Goal: Check status: Check status

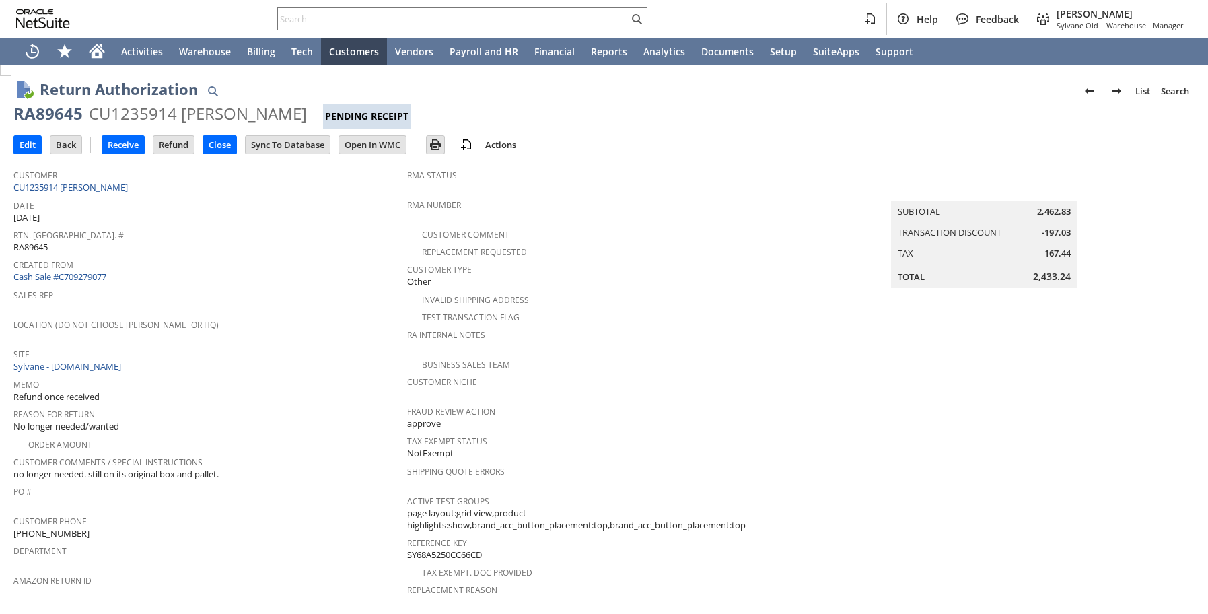
click at [319, 226] on span "Rtn. [GEOGRAPHIC_DATA]. #" at bounding box center [206, 232] width 387 height 15
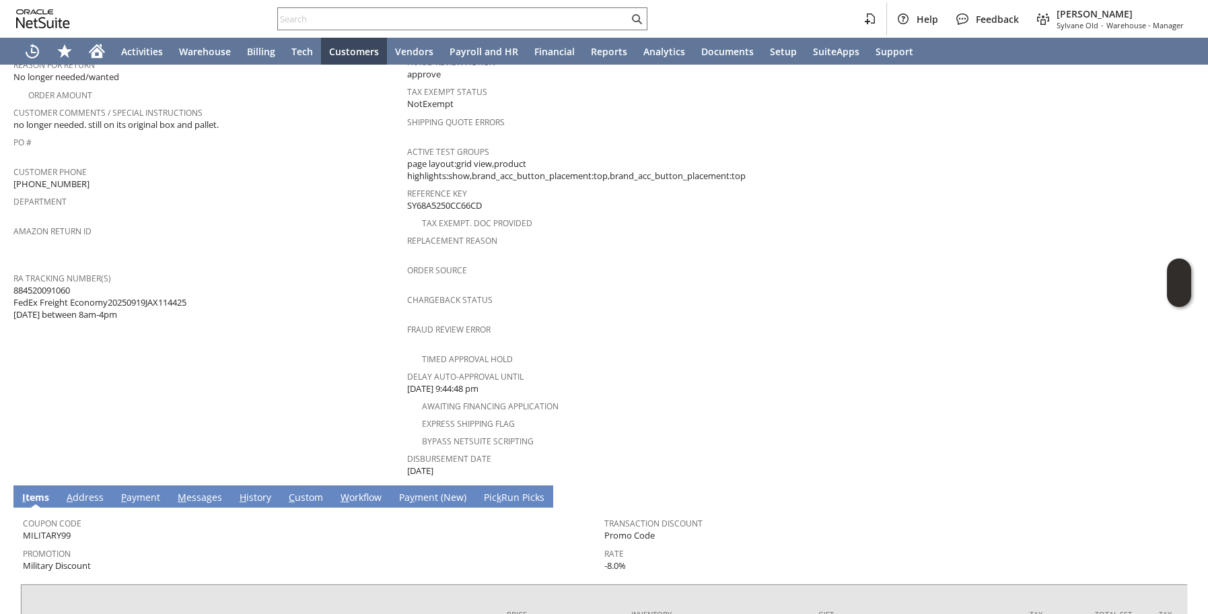
scroll to position [527, 0]
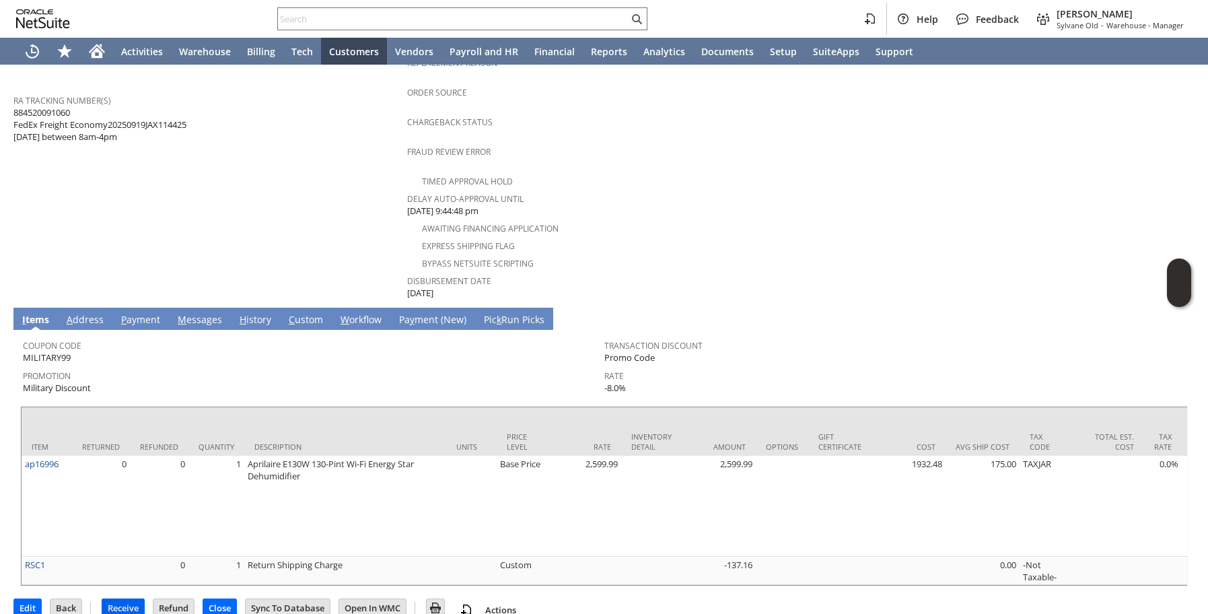
click at [119, 599] on input "Receive" at bounding box center [123, 607] width 42 height 17
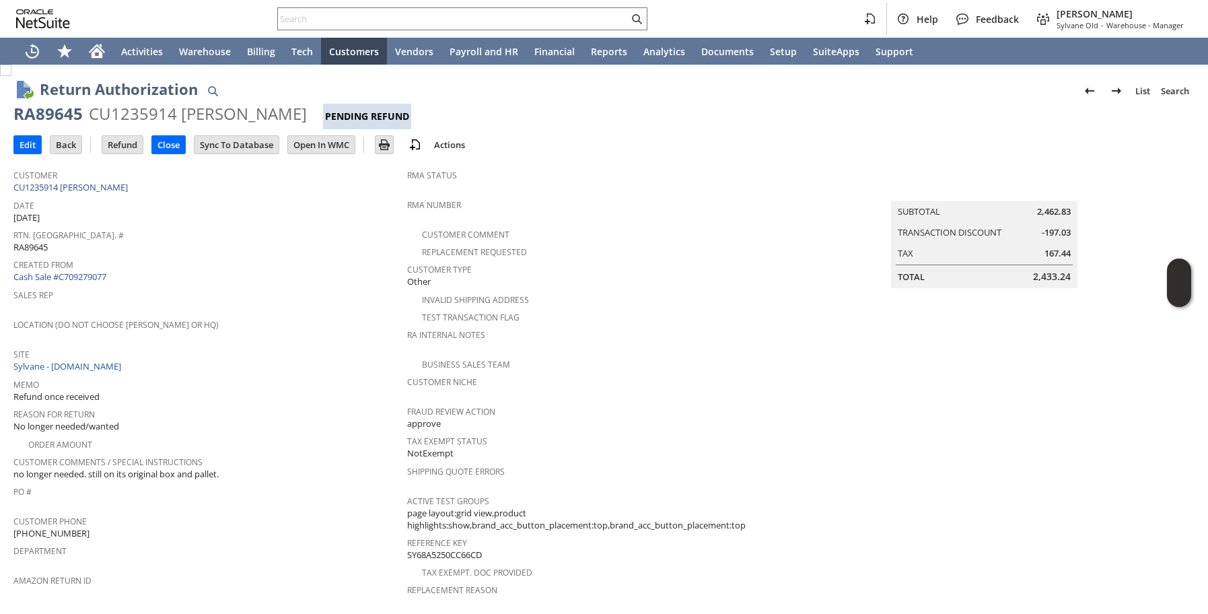
click at [305, 333] on div "Location (Do Not Choose [PERSON_NAME] or HQ)" at bounding box center [206, 329] width 387 height 28
click at [515, 9] on div at bounding box center [462, 18] width 370 height 23
click at [501, 26] on input "text" at bounding box center [453, 19] width 350 height 16
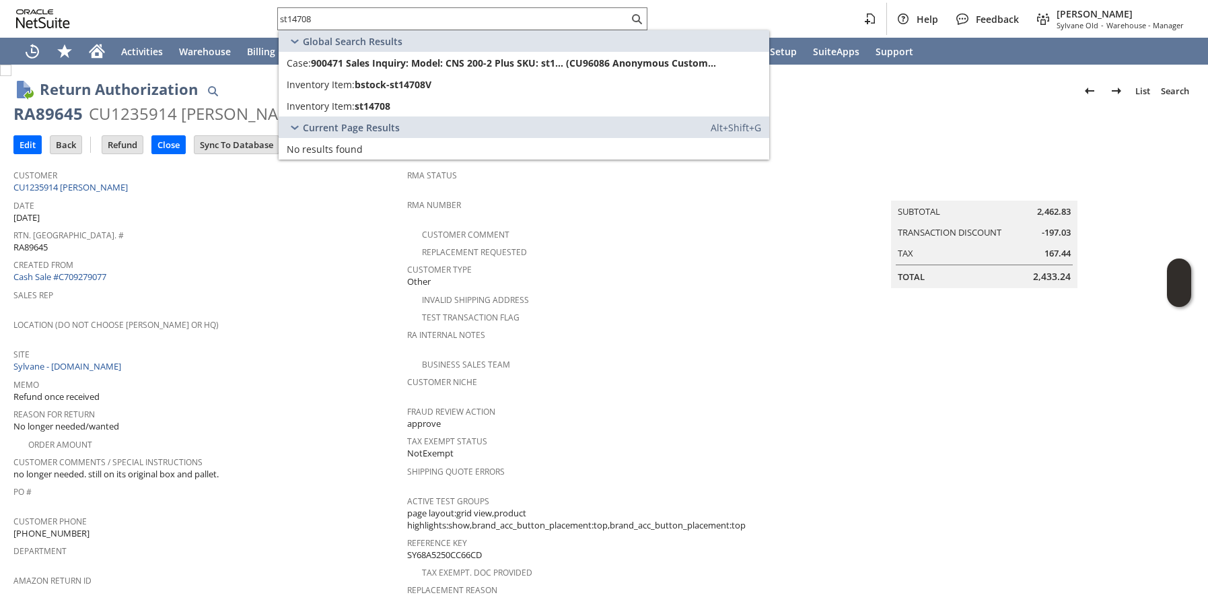
click at [219, 11] on div "st14708 Help Feedback Megan Frampton Sylvane Old - Warehouse - Manager" at bounding box center [604, 19] width 1208 height 38
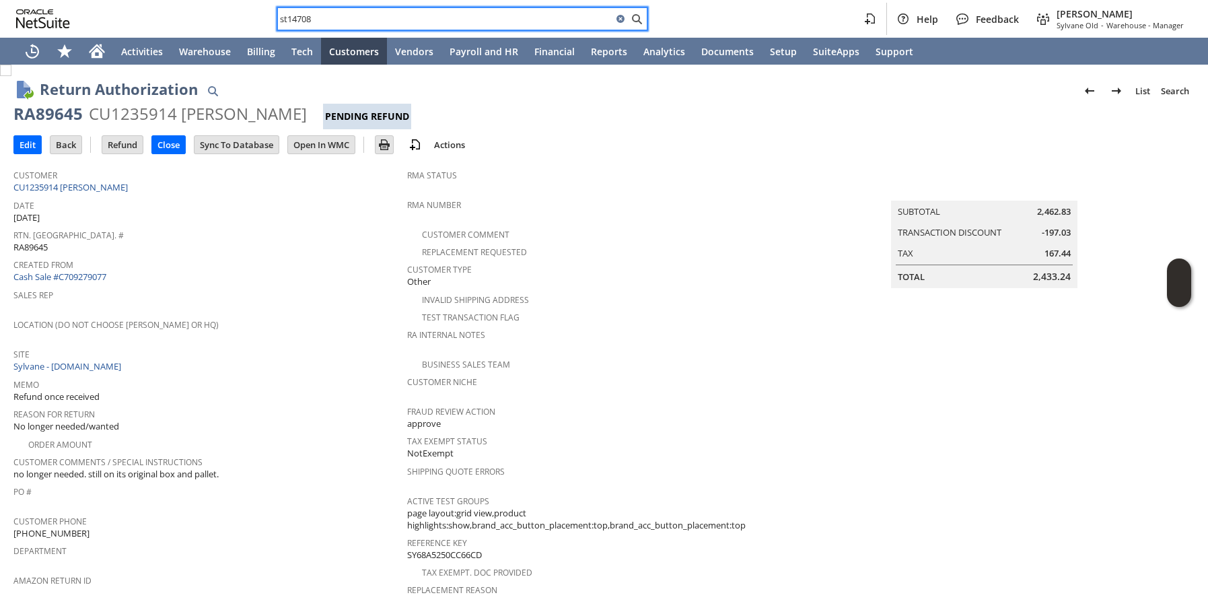
click at [543, 13] on input "st14708" at bounding box center [445, 19] width 334 height 16
paste input "au1397"
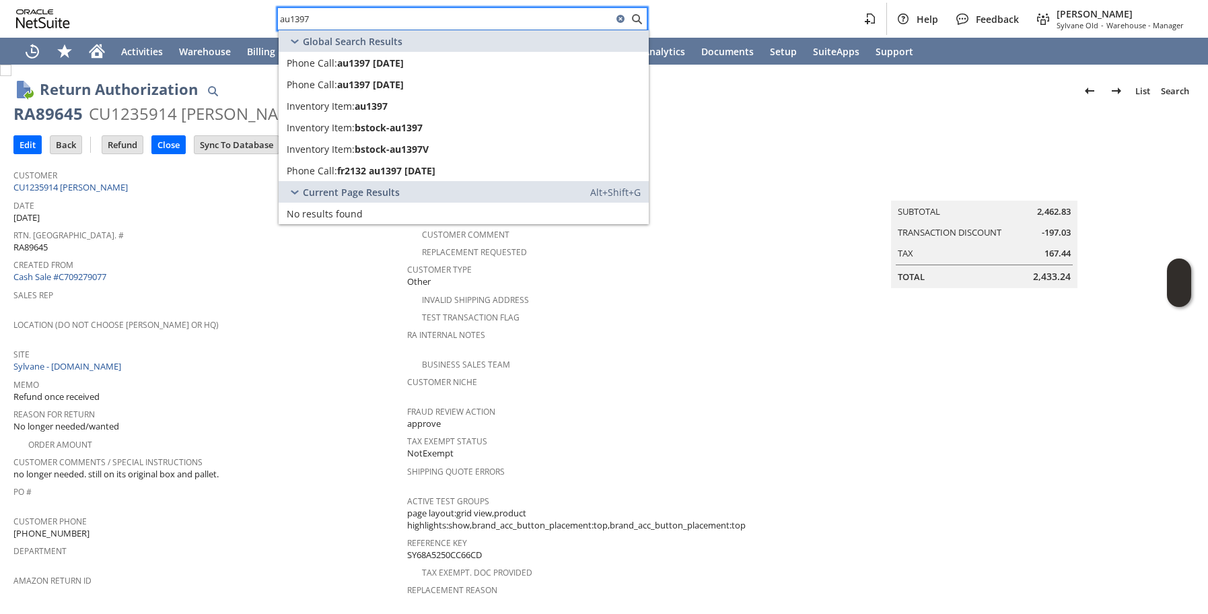
click at [735, 163] on td "RMA Status" at bounding box center [604, 178] width 394 height 33
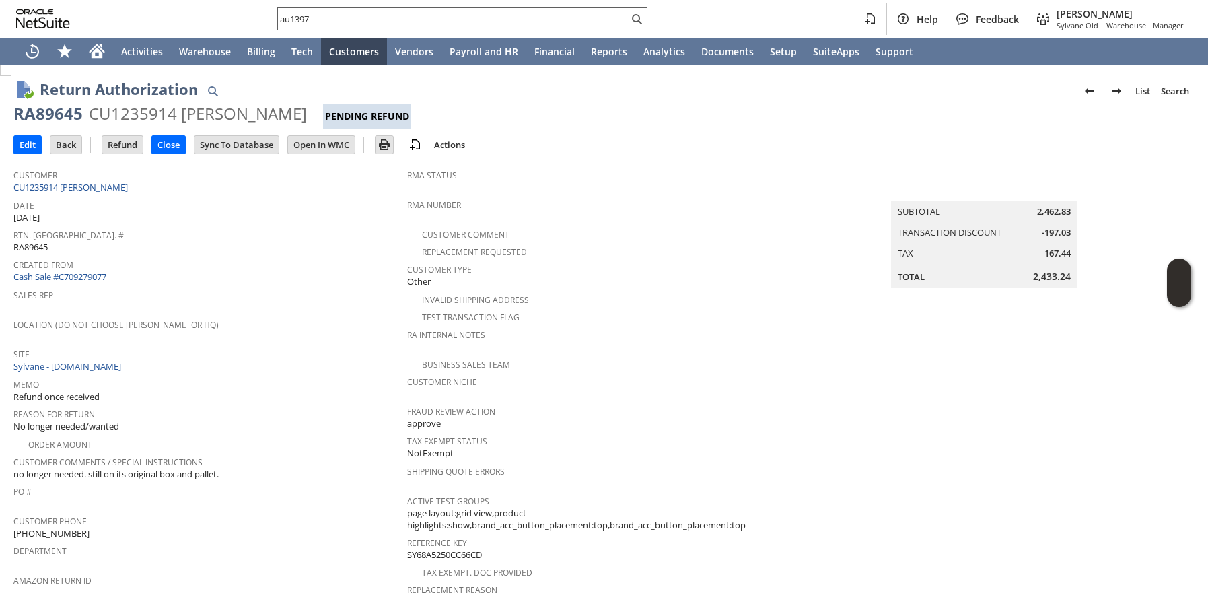
click at [528, 20] on input "au1397" at bounding box center [453, 19] width 350 height 16
click at [528, 19] on input "au1397" at bounding box center [445, 19] width 334 height 16
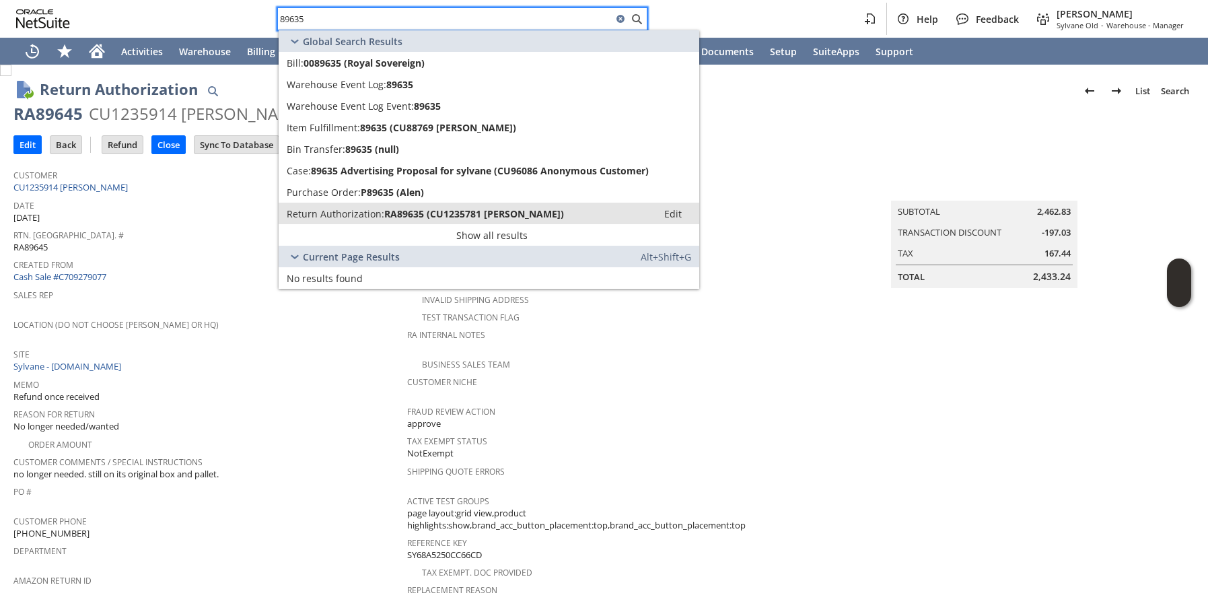
type input "89635"
click at [324, 211] on span "Return Authorization:" at bounding box center [336, 213] width 98 height 13
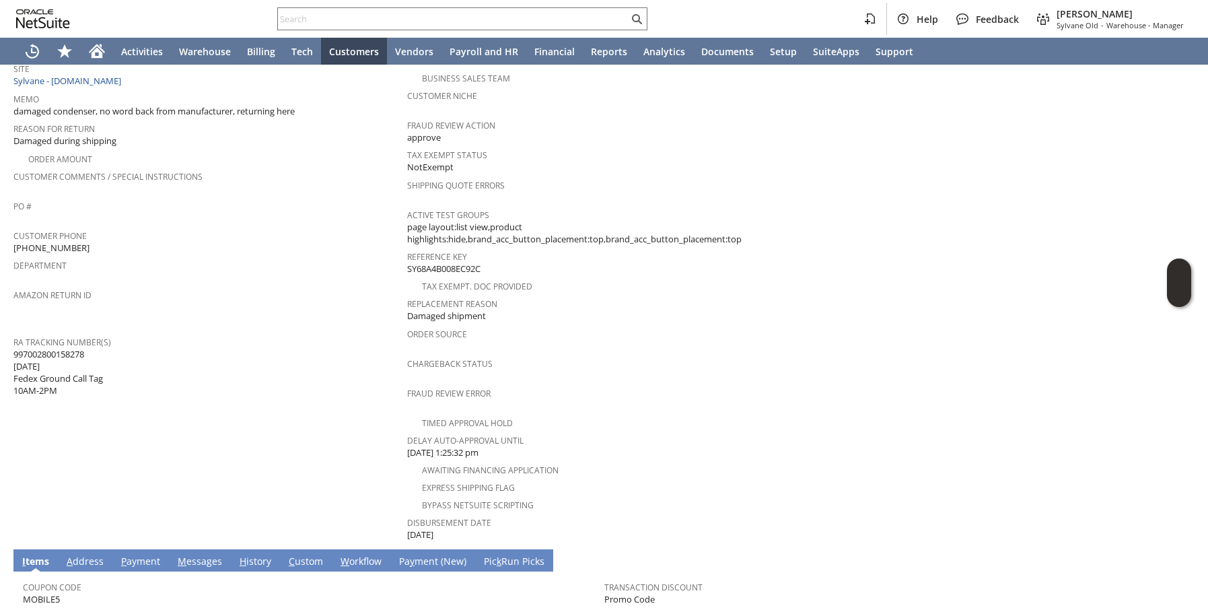
scroll to position [486, 0]
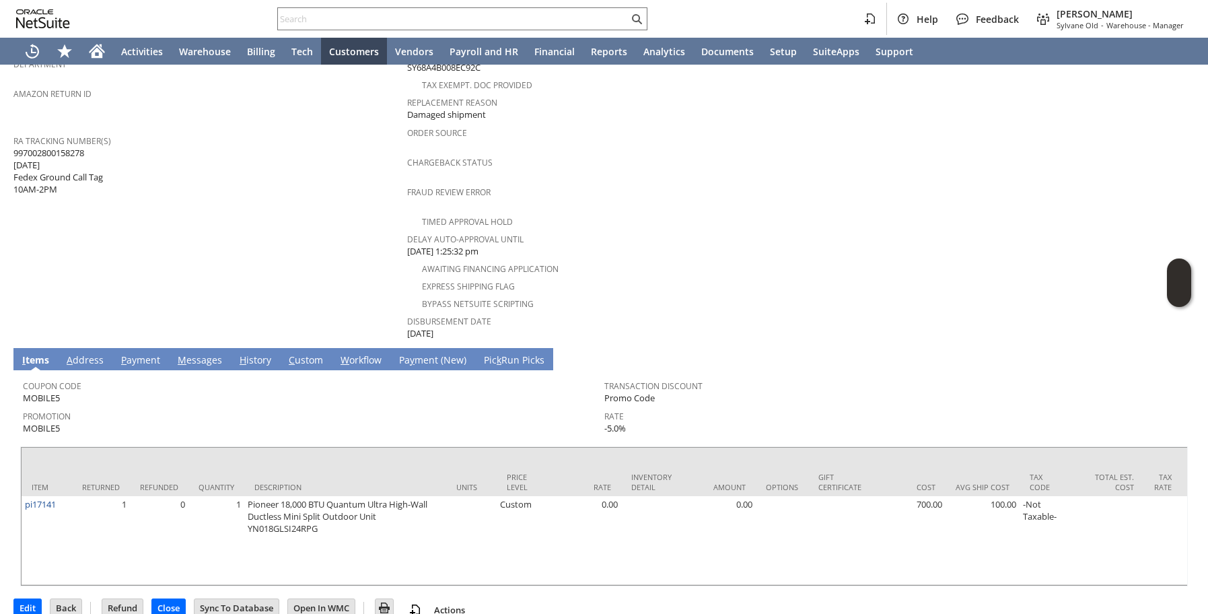
click at [260, 353] on link "H istory" at bounding box center [255, 360] width 38 height 15
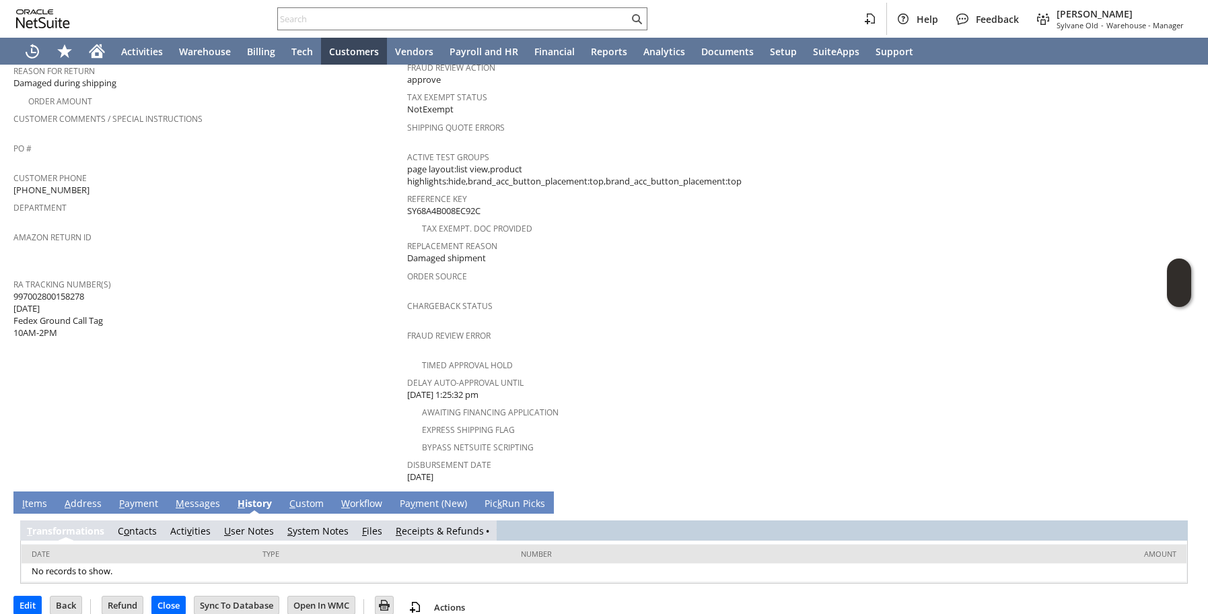
click at [424, 524] on link "R eceipts & Refunds" at bounding box center [440, 530] width 88 height 13
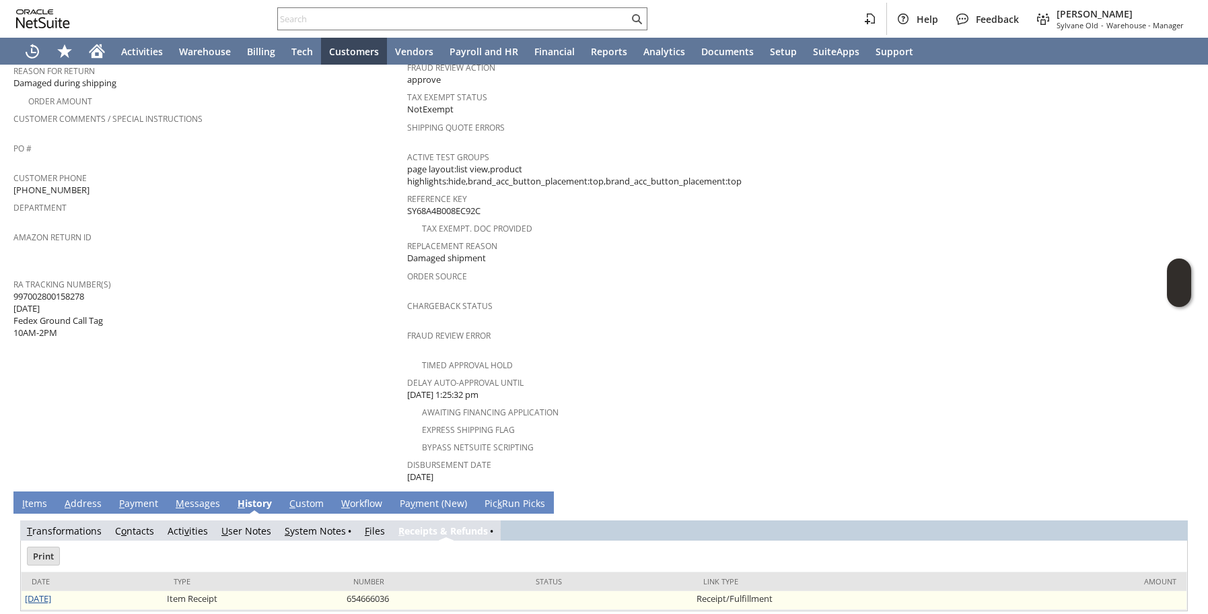
click at [36, 592] on link "[DATE]" at bounding box center [38, 598] width 26 height 12
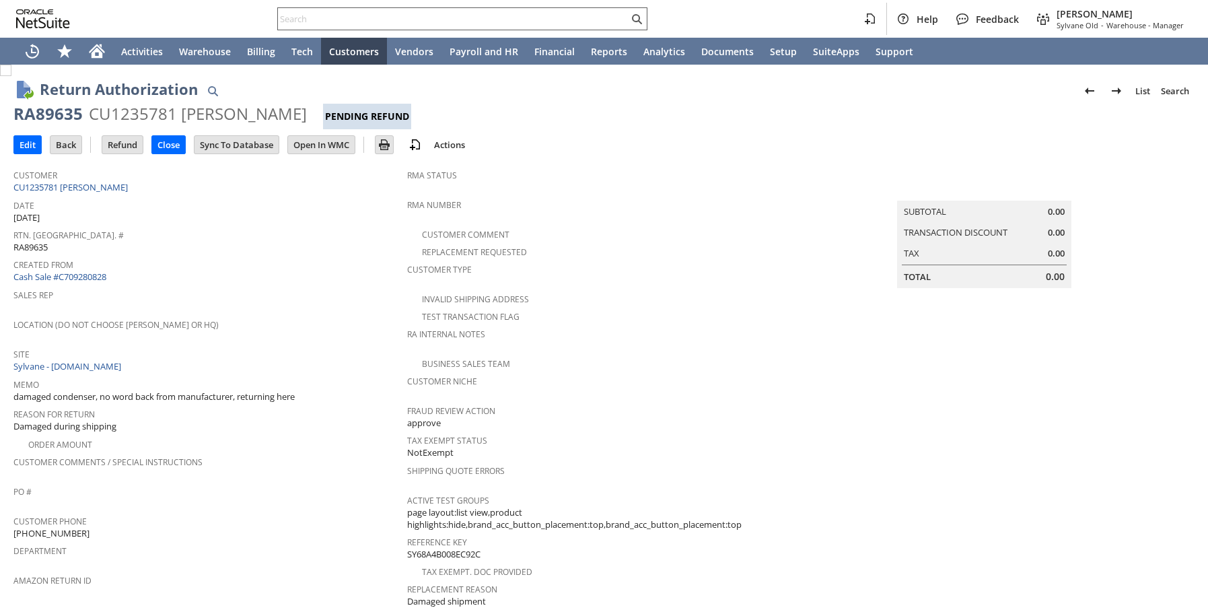
click at [540, 19] on input "text" at bounding box center [453, 19] width 350 height 16
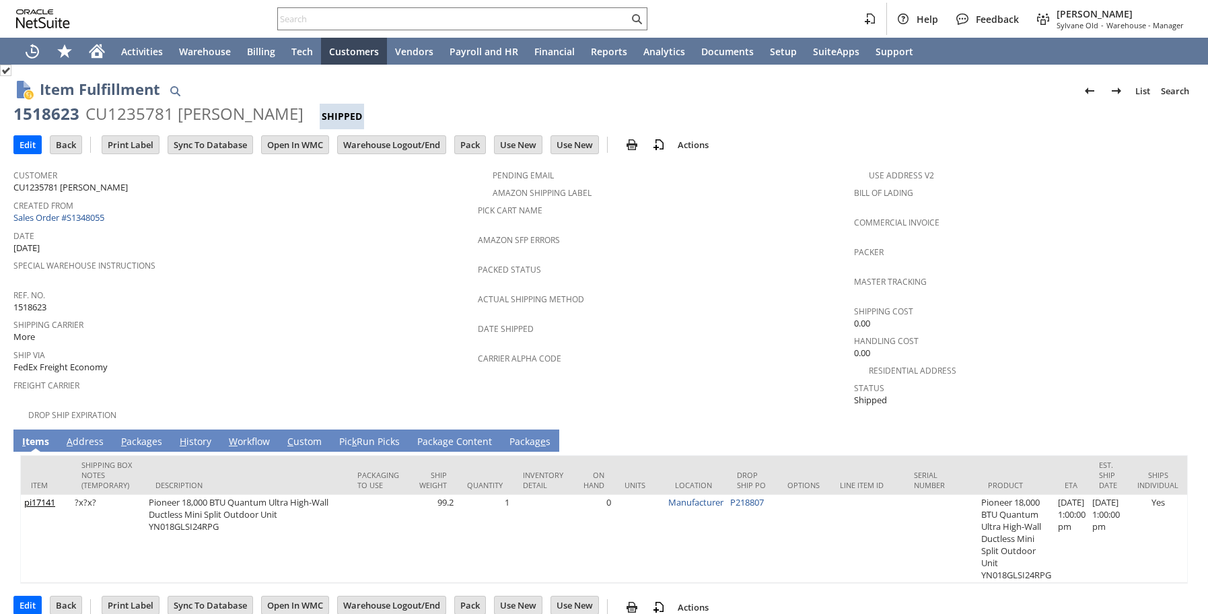
click at [87, 435] on link "A ddress" at bounding box center [85, 442] width 44 height 15
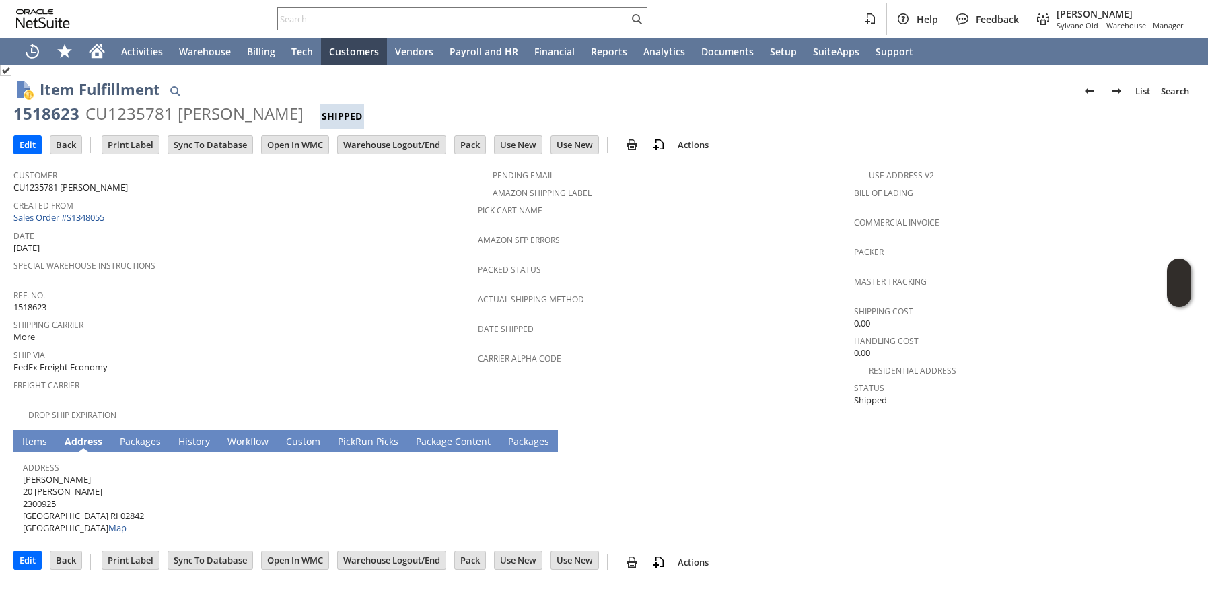
click at [149, 435] on link "P ackages" at bounding box center [140, 442] width 48 height 15
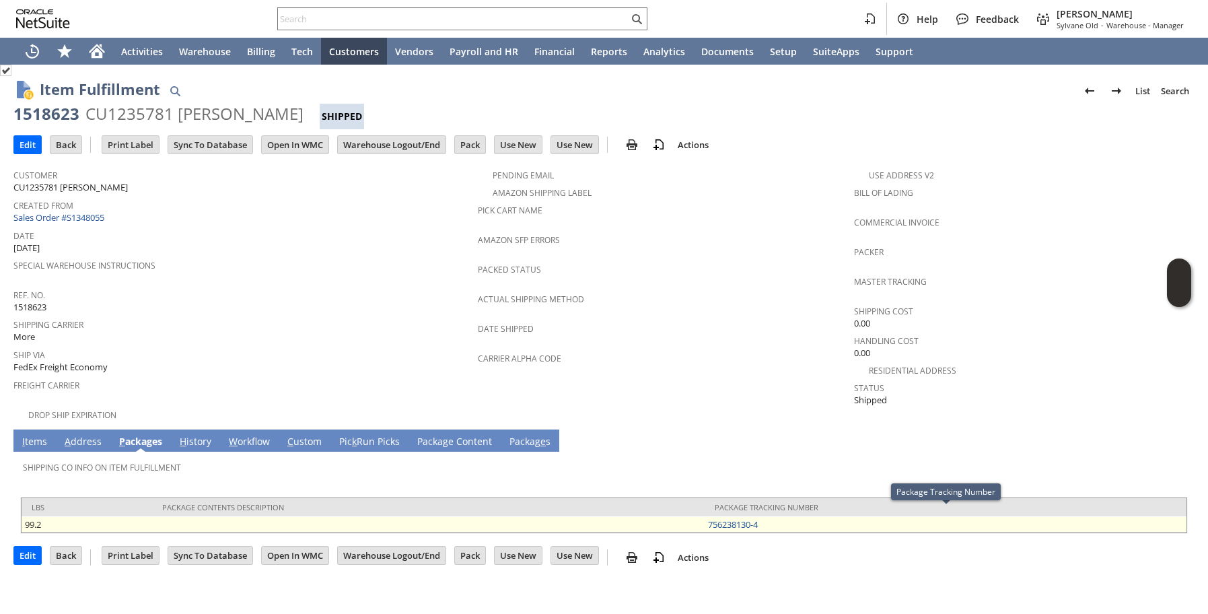
click at [771, 516] on td "756238130-4" at bounding box center [945, 524] width 482 height 16
copy link "756238130-4"
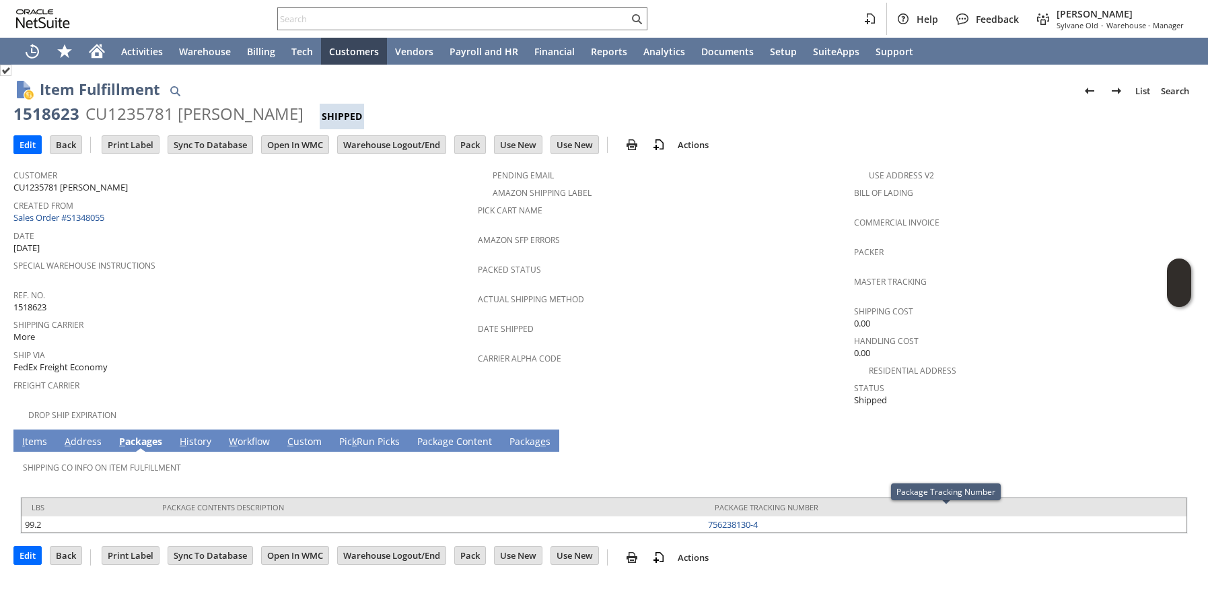
click at [178, 352] on span "Ship Via" at bounding box center [241, 352] width 457 height 15
click at [374, 196] on span "Created From" at bounding box center [241, 203] width 457 height 15
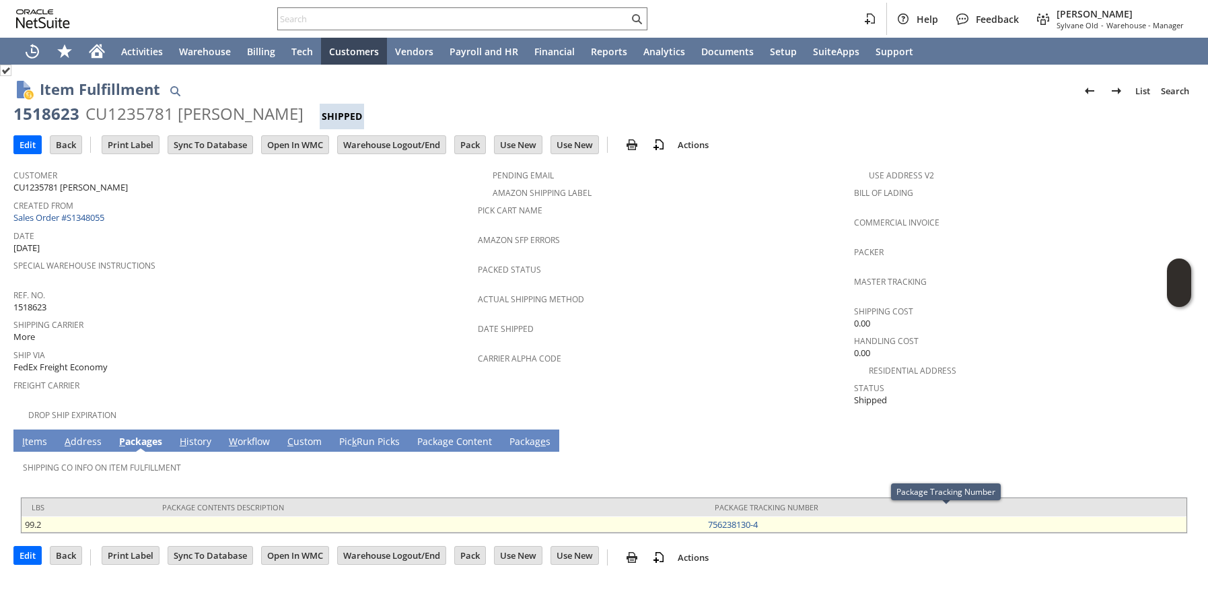
click at [770, 516] on td "756238130-4" at bounding box center [945, 524] width 482 height 16
copy link "4"
click at [770, 516] on td "756238130-4" at bounding box center [945, 524] width 482 height 16
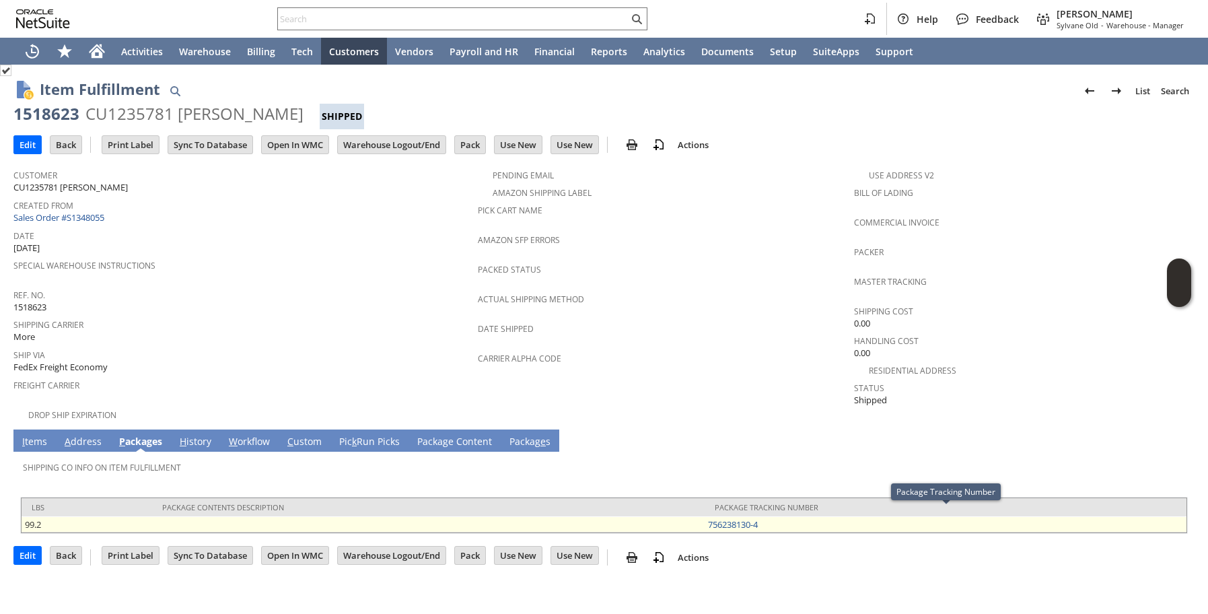
click at [770, 516] on td "756238130-4" at bounding box center [945, 524] width 482 height 16
copy link "756238130-4"
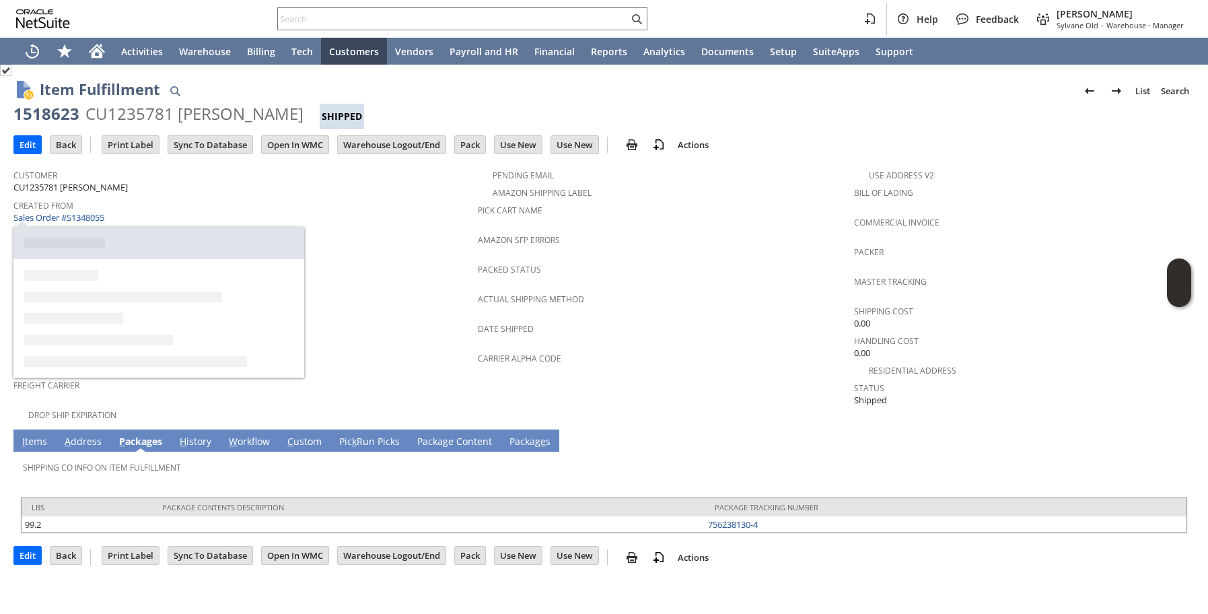
click at [290, 201] on span "Created From" at bounding box center [241, 203] width 457 height 15
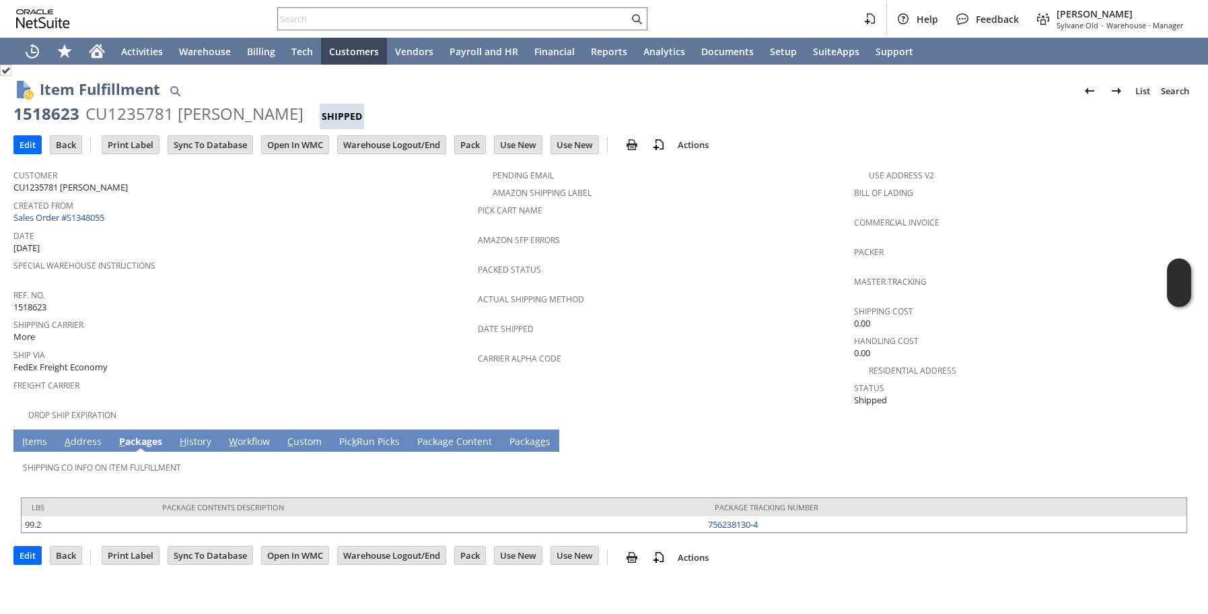
click at [626, 289] on span "Actual Shipping Method" at bounding box center [662, 296] width 369 height 15
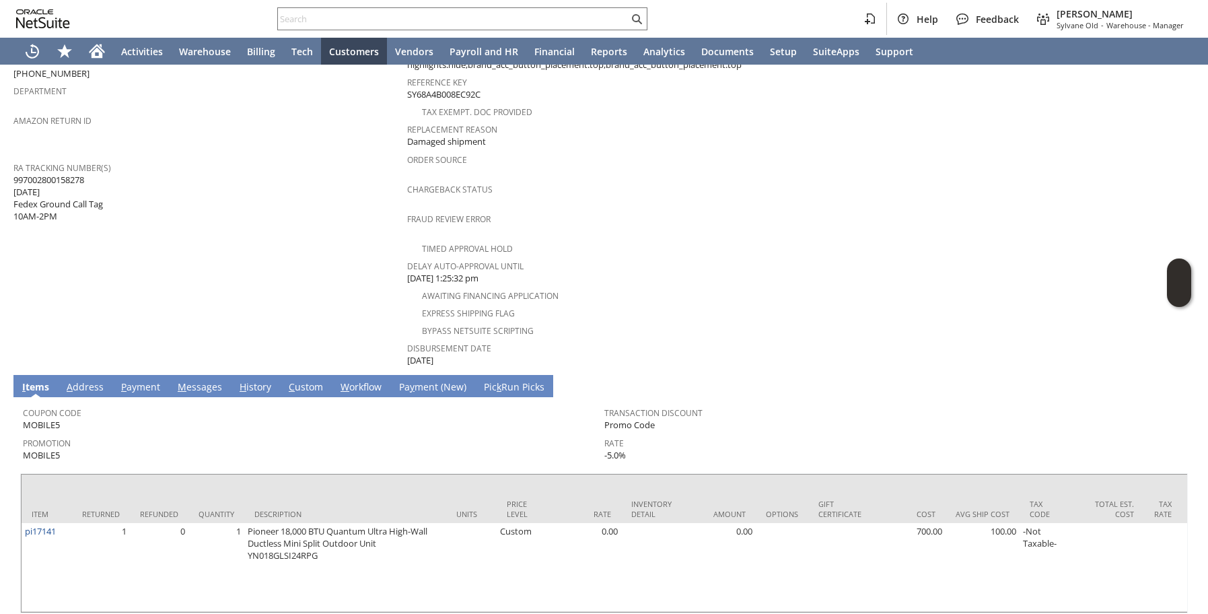
scroll to position [486, 0]
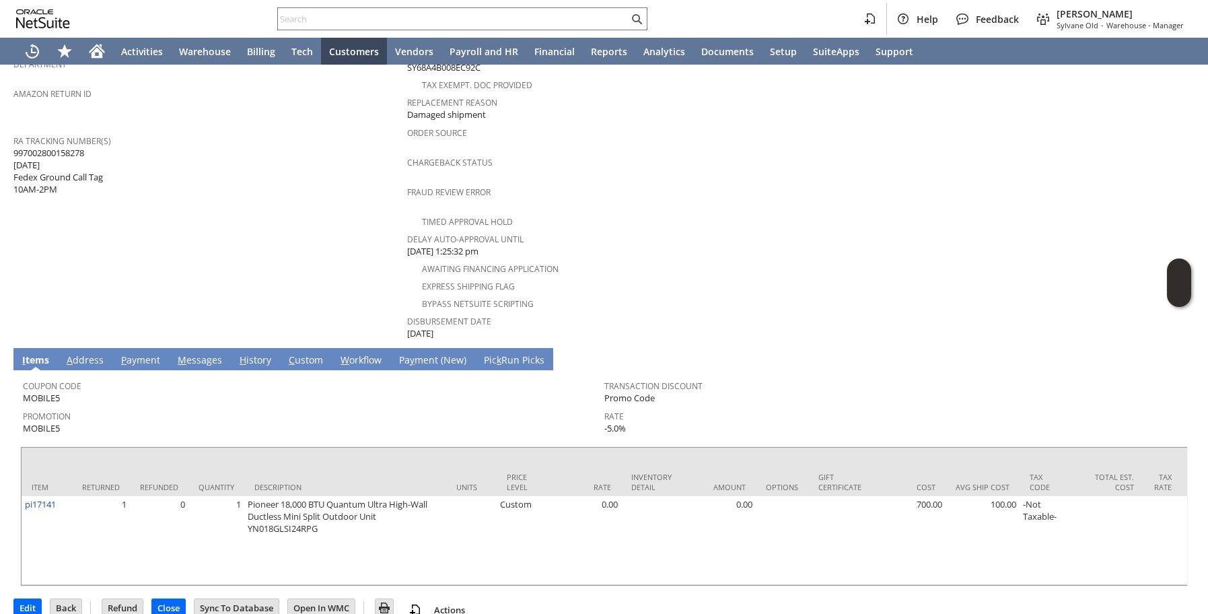
click at [258, 353] on link "H istory" at bounding box center [255, 360] width 38 height 15
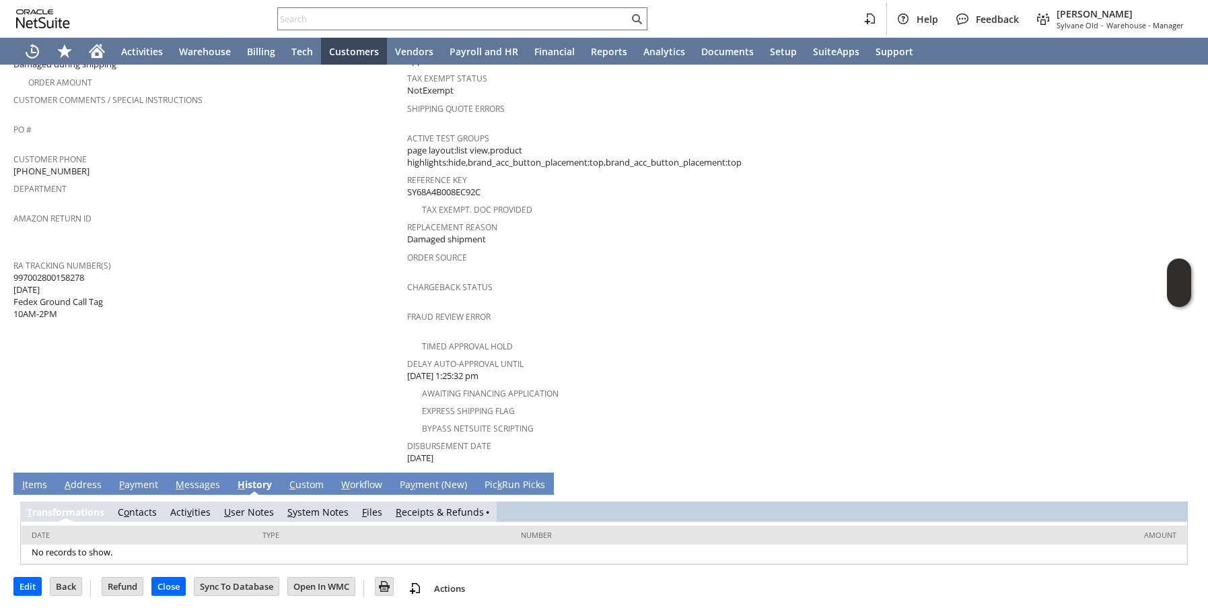
scroll to position [343, 0]
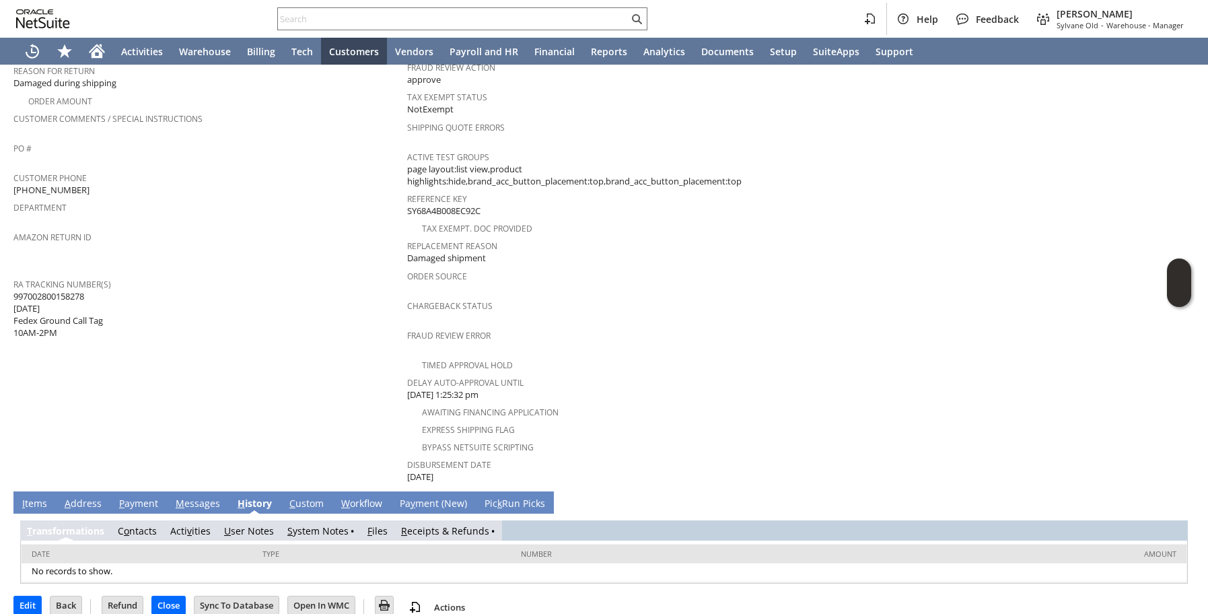
click at [447, 524] on link "R eceipts & Refunds" at bounding box center [445, 530] width 88 height 13
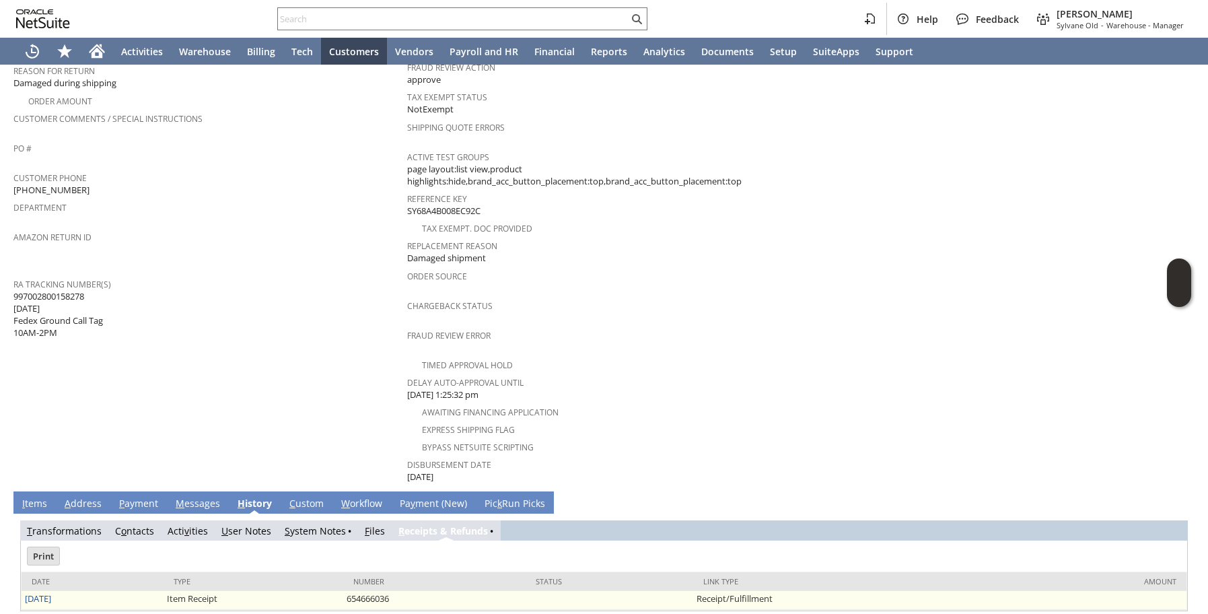
click at [50, 591] on td "9/26/2025" at bounding box center [93, 600] width 142 height 19
click at [51, 592] on link "9/26/2025" at bounding box center [38, 598] width 26 height 12
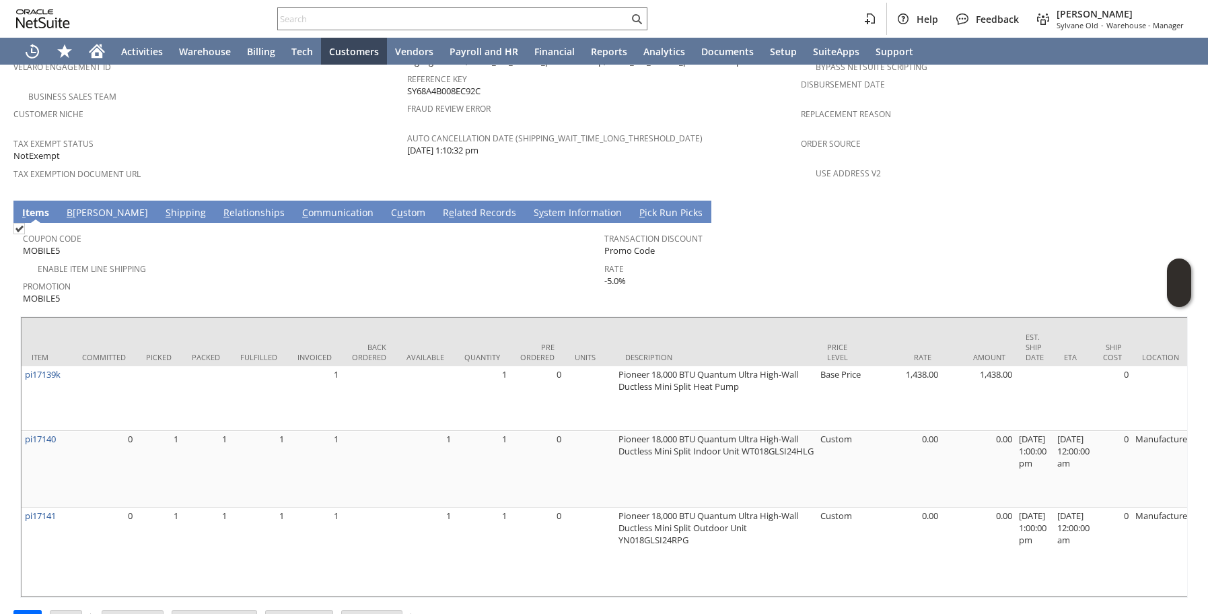
scroll to position [0, 1285]
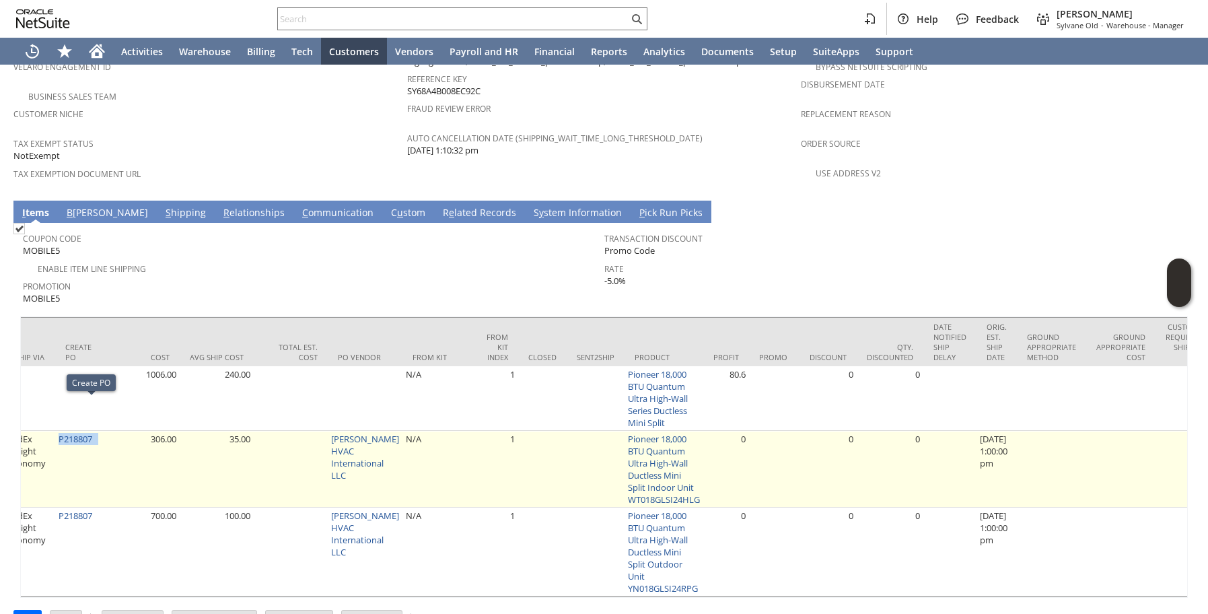
drag, startPoint x: 108, startPoint y: 406, endPoint x: 69, endPoint y: 409, distance: 39.8
click at [69, 431] on td "P218807" at bounding box center [80, 469] width 50 height 77
copy td "P218807"
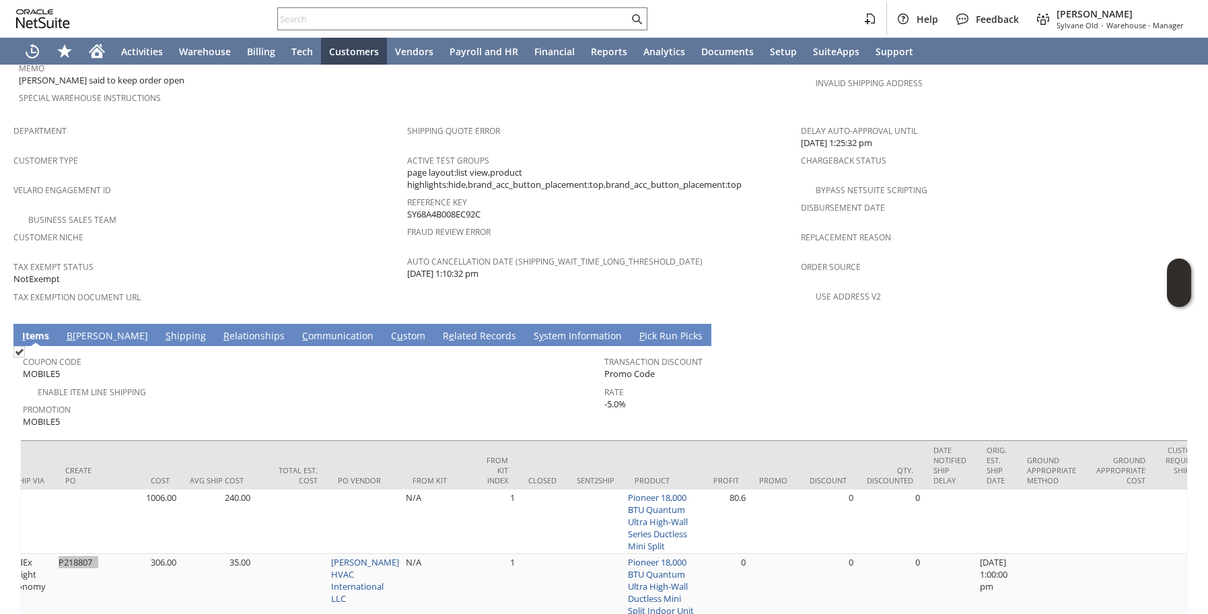
scroll to position [924, 0]
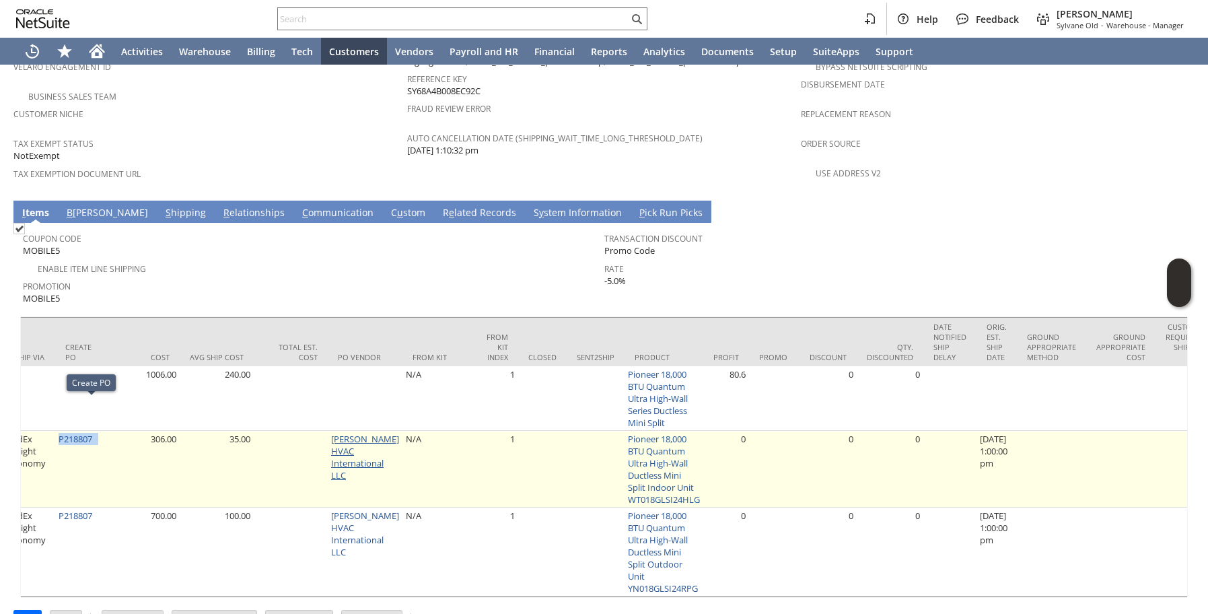
click at [359, 433] on link "Parker Davis HVAC International LLC" at bounding box center [365, 457] width 68 height 48
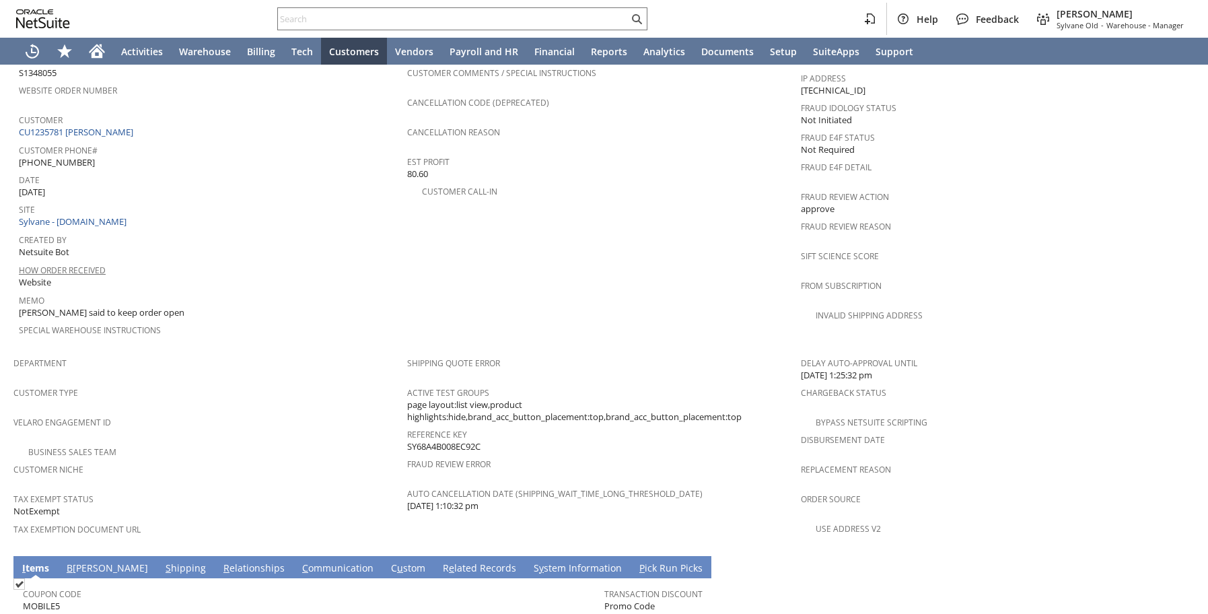
scroll to position [391, 0]
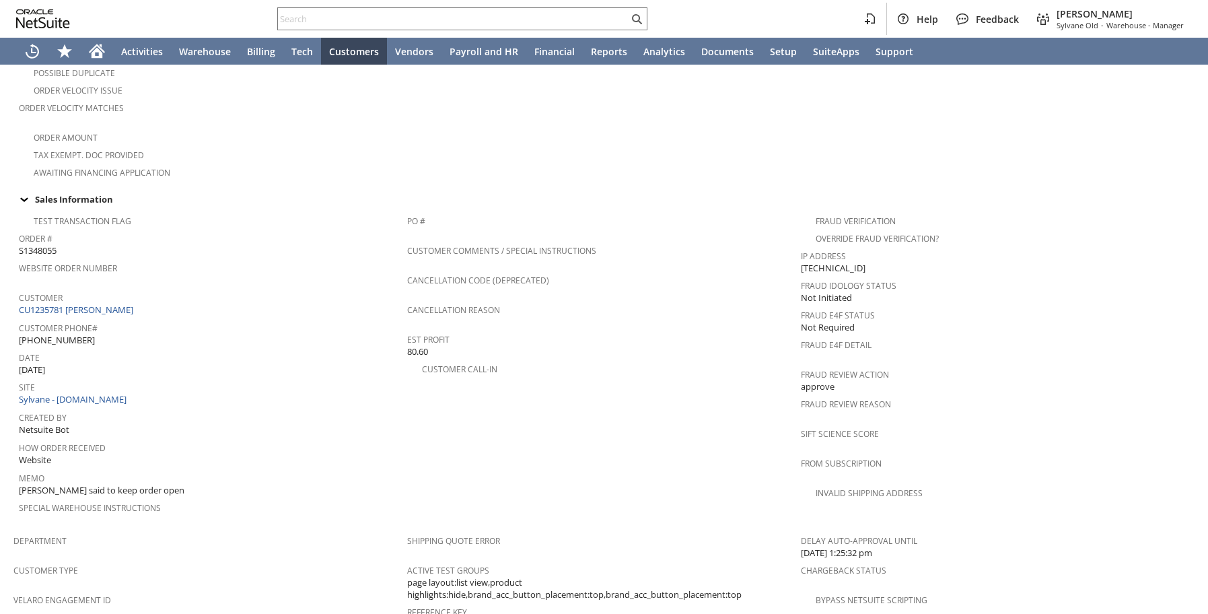
click at [43, 244] on span "S1348055" at bounding box center [38, 250] width 38 height 13
copy span "S1348055"
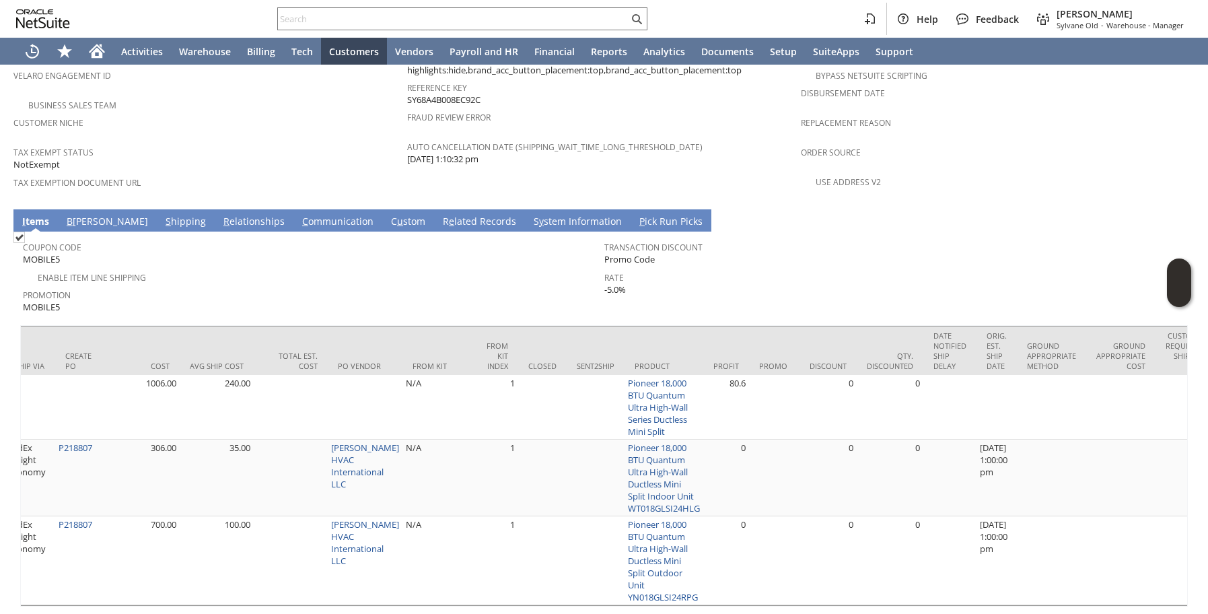
scroll to position [924, 0]
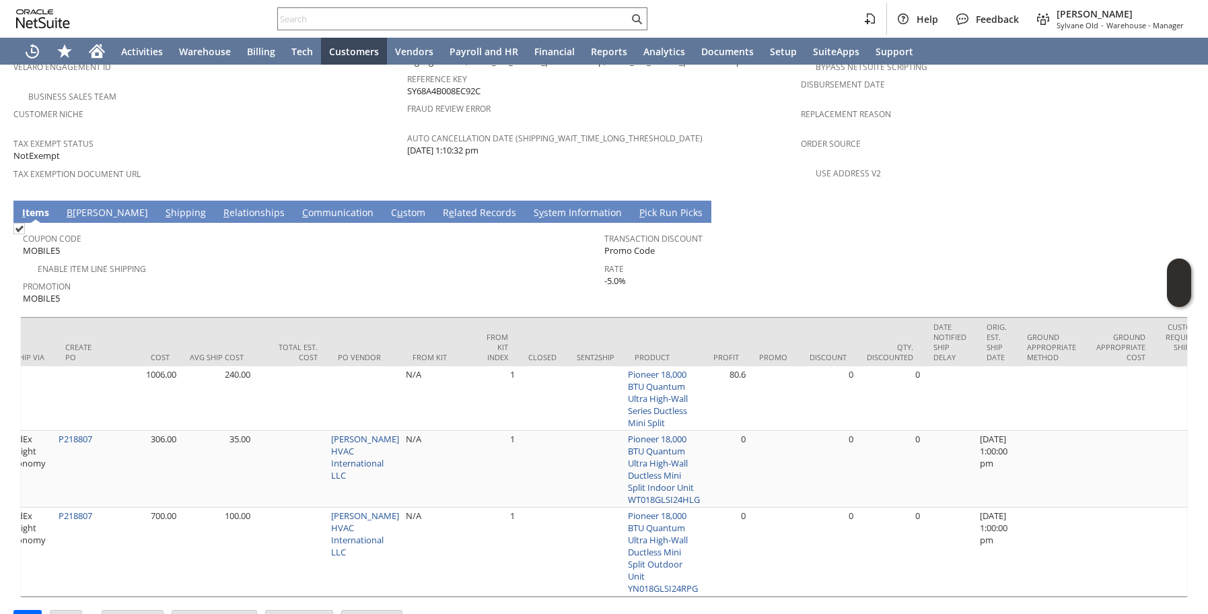
click at [162, 206] on link "S hipping" at bounding box center [185, 213] width 47 height 15
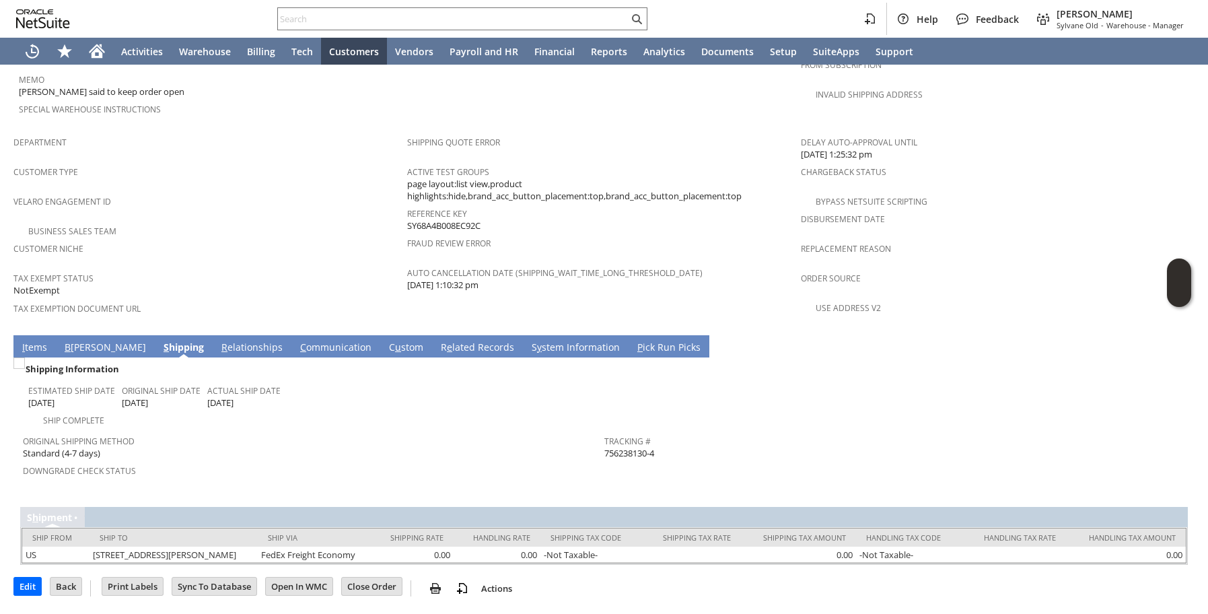
scroll to position [757, 0]
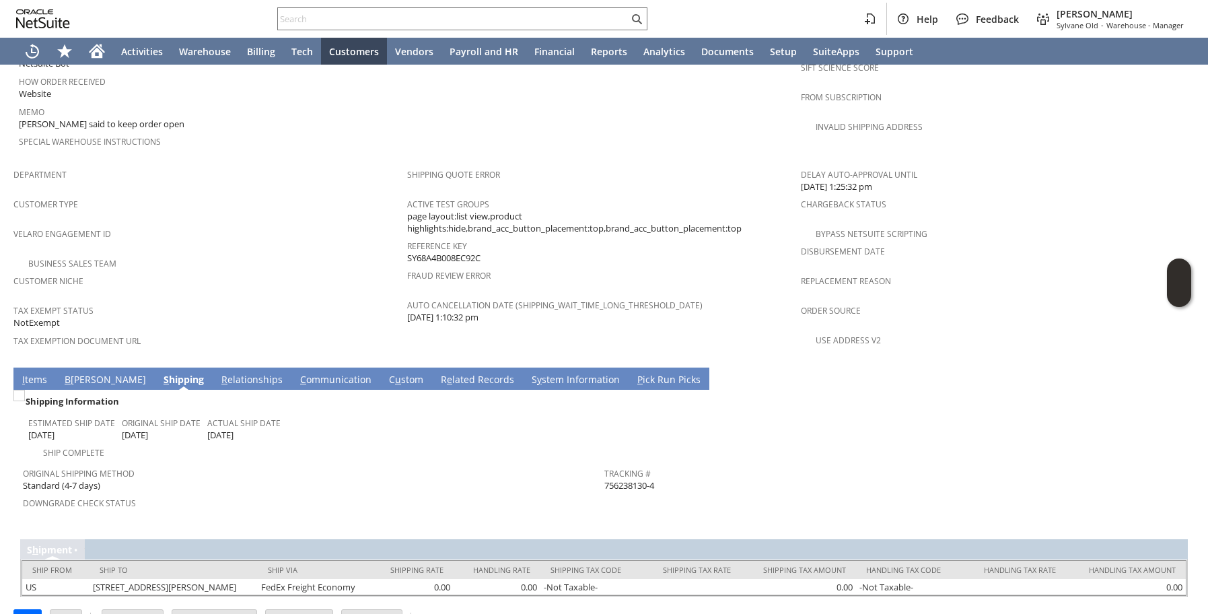
click at [630, 479] on span "756238130-4" at bounding box center [629, 485] width 50 height 13
copy div "Tracking # 756238130-4"
click at [369, 224] on div "Velaro Engagement ID" at bounding box center [206, 238] width 387 height 28
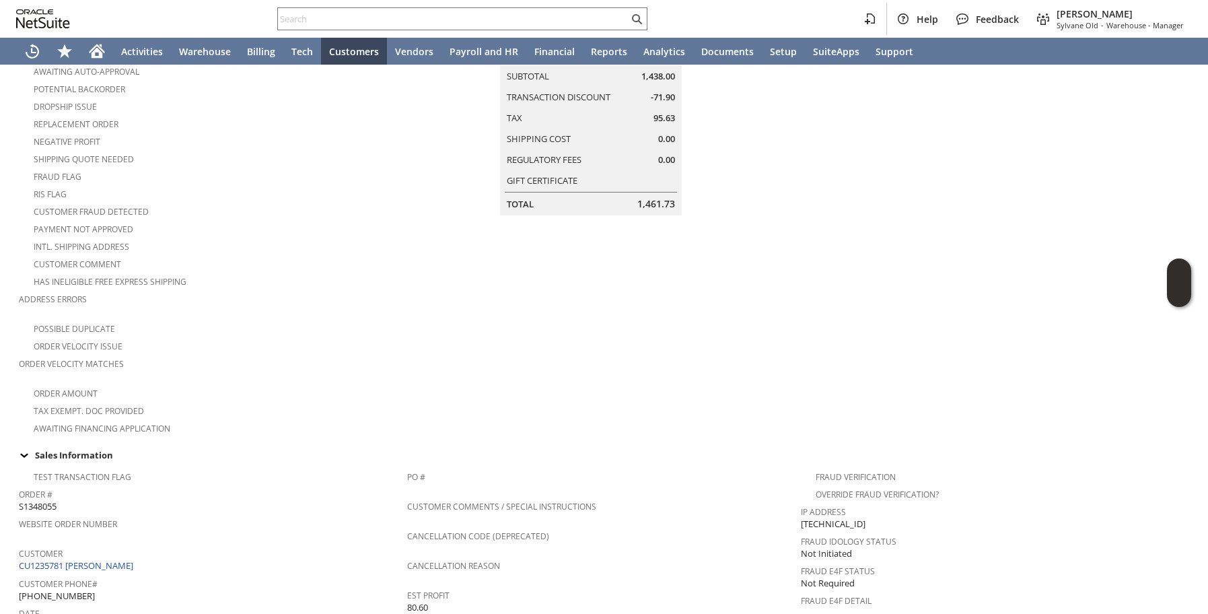
scroll to position [0, 0]
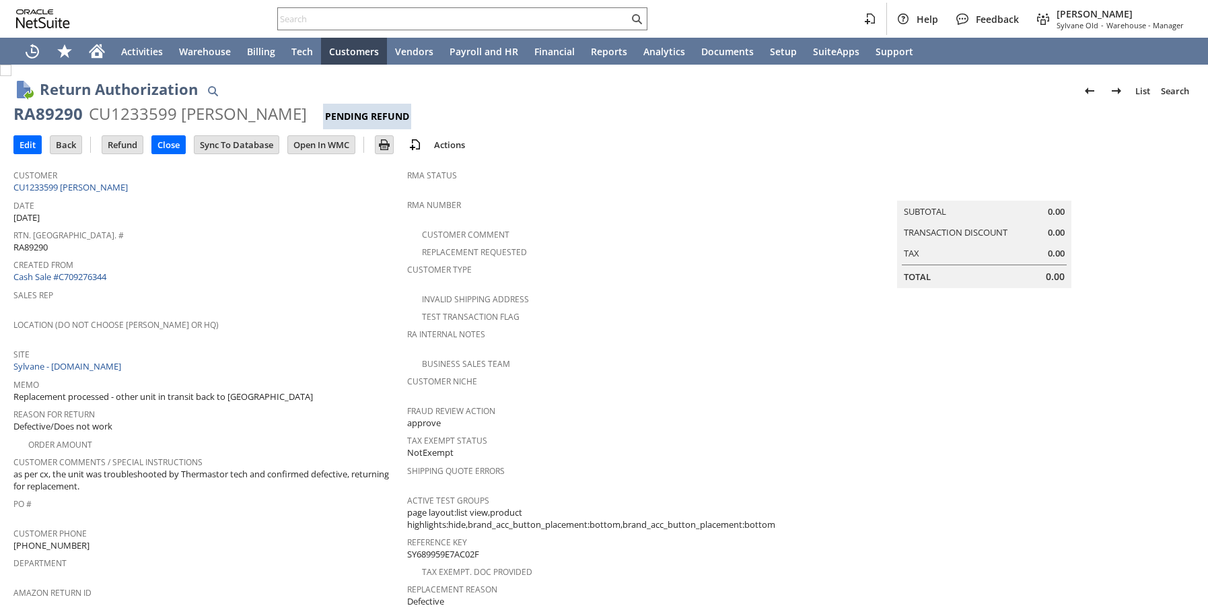
click at [291, 315] on span "Location (Do Not Choose Sheeran or HQ)" at bounding box center [206, 322] width 387 height 15
click at [248, 285] on span "Sales Rep" at bounding box center [206, 292] width 387 height 15
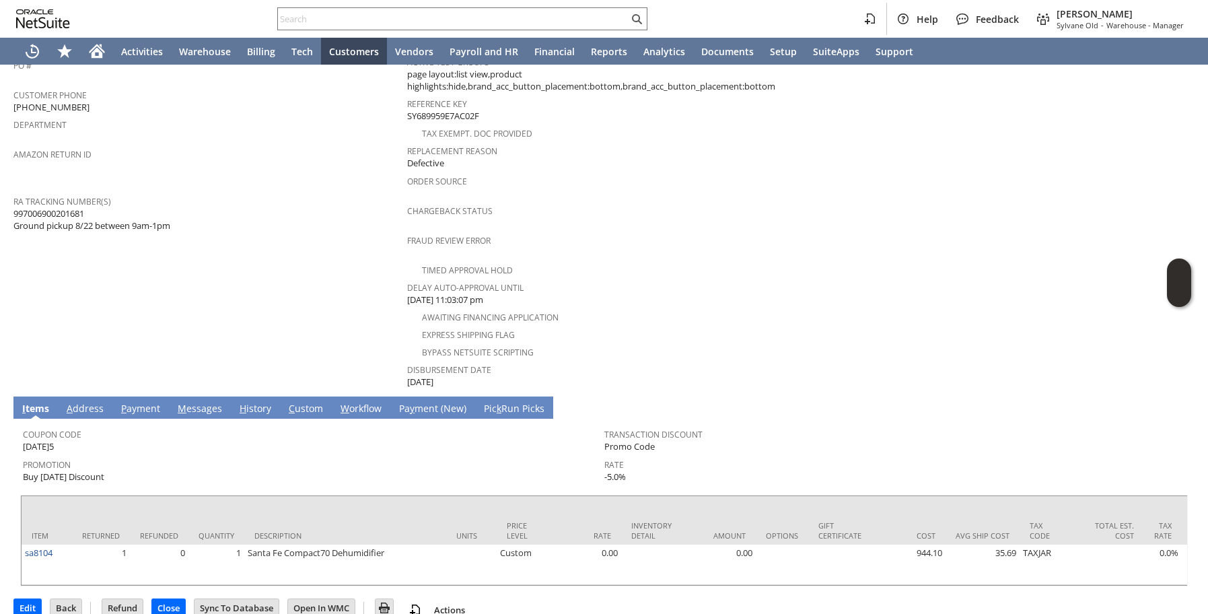
click at [248, 398] on tbody "I tems A ddress P ayment M essages H istory C ustom W orkflow Pa y ment (New) P…" at bounding box center [603, 491] width 1181 height 190
click at [248, 402] on link "H istory" at bounding box center [255, 409] width 38 height 15
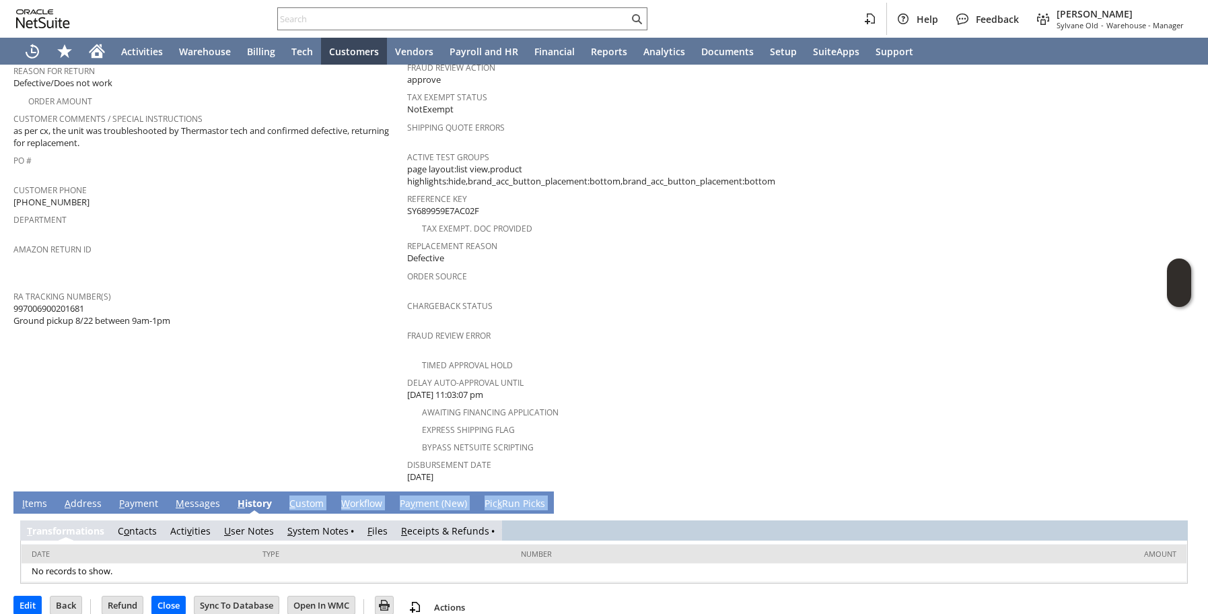
click at [441, 524] on link "R eceipts & Refunds" at bounding box center [445, 530] width 88 height 13
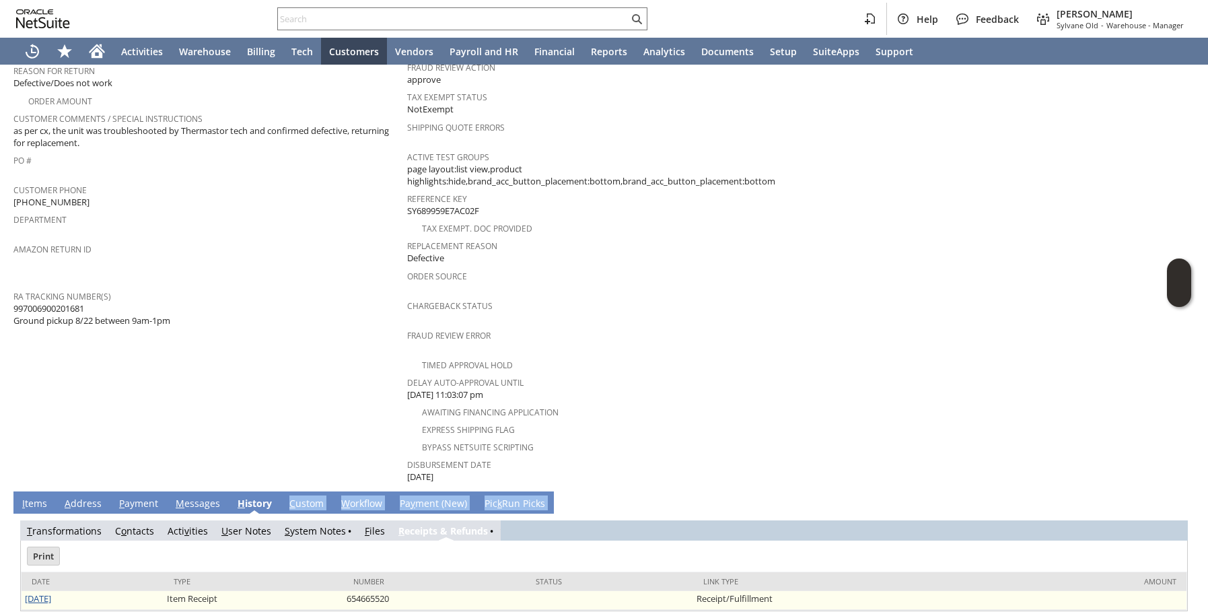
click at [43, 592] on link "8/26/2025" at bounding box center [38, 598] width 26 height 12
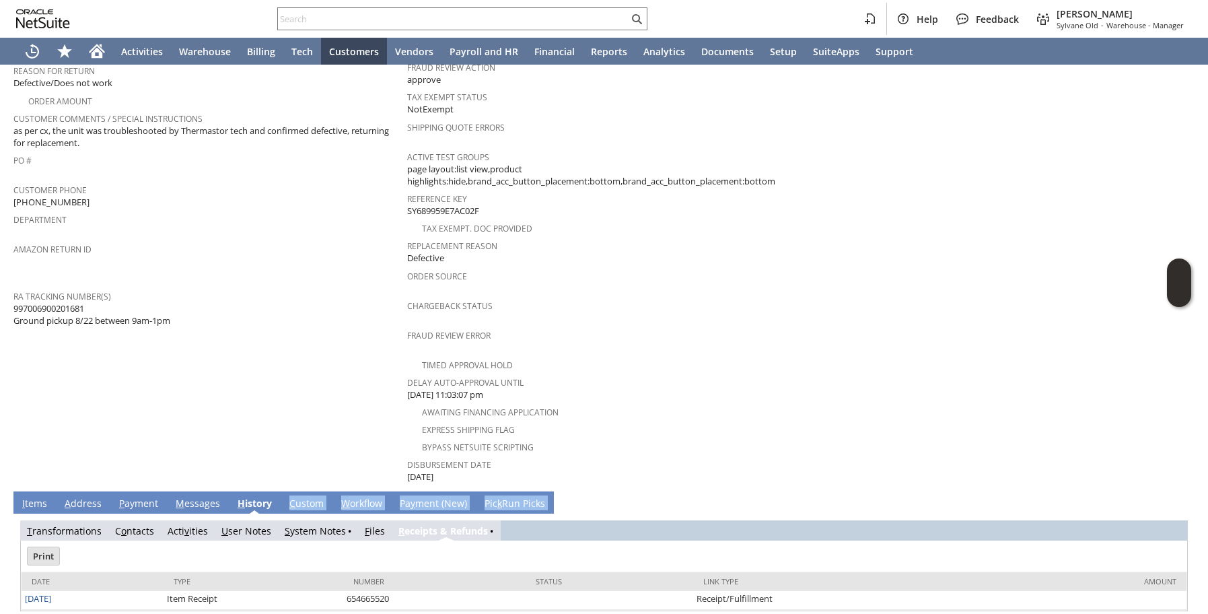
scroll to position [0, 0]
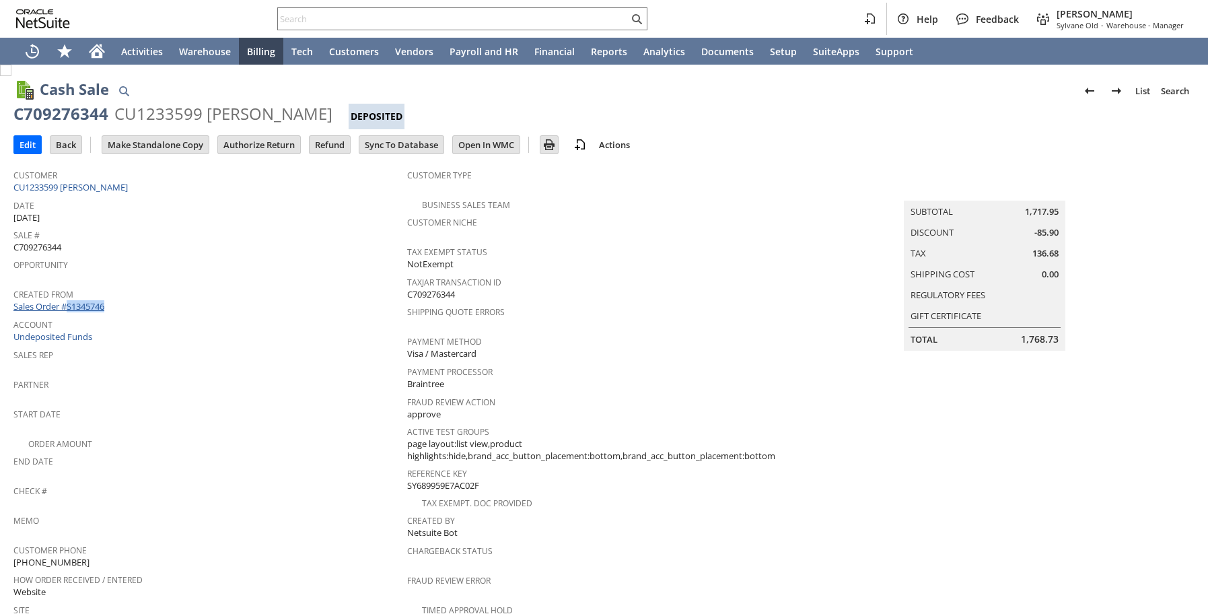
drag, startPoint x: 123, startPoint y: 300, endPoint x: 67, endPoint y: 299, distance: 56.5
click at [67, 299] on div "Created From Sales Order #S1345746" at bounding box center [206, 299] width 387 height 29
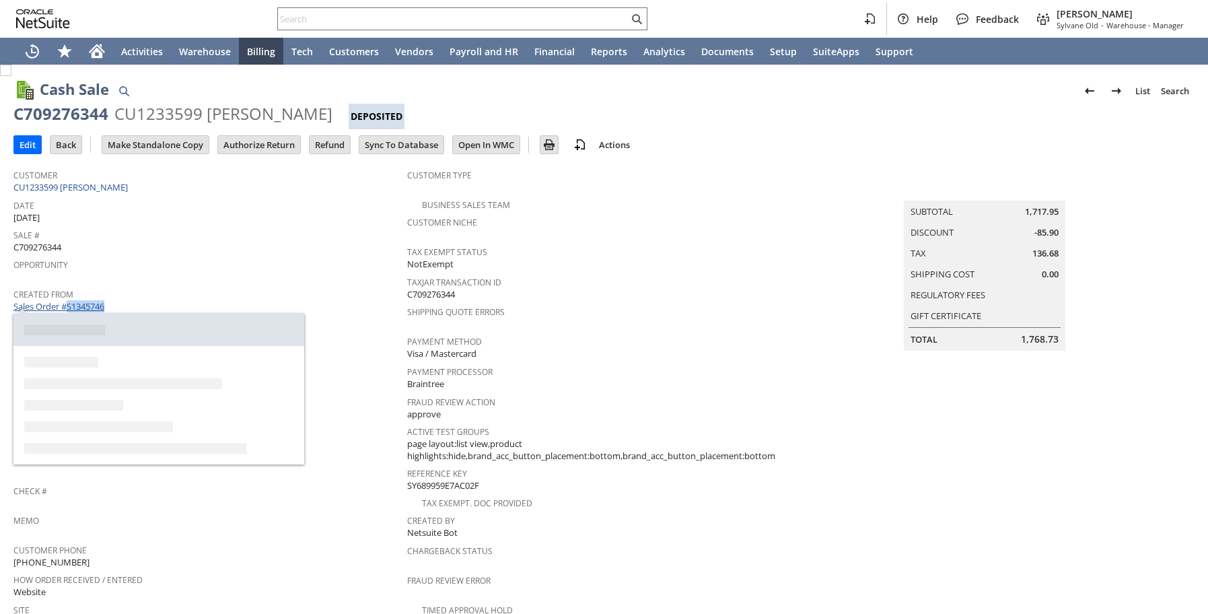
copy link "S1345746"
